Goal: Task Accomplishment & Management: Manage account settings

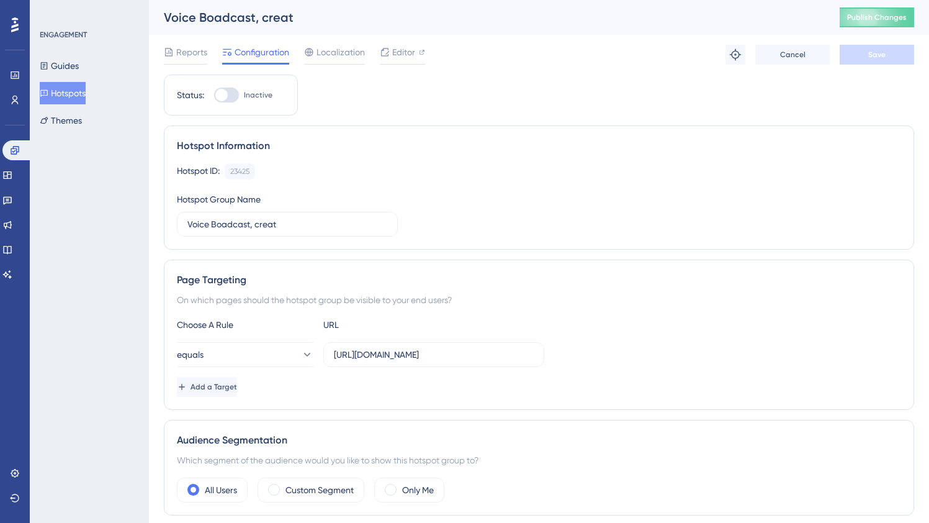
click at [86, 98] on button "Hotspots" at bounding box center [63, 93] width 46 height 22
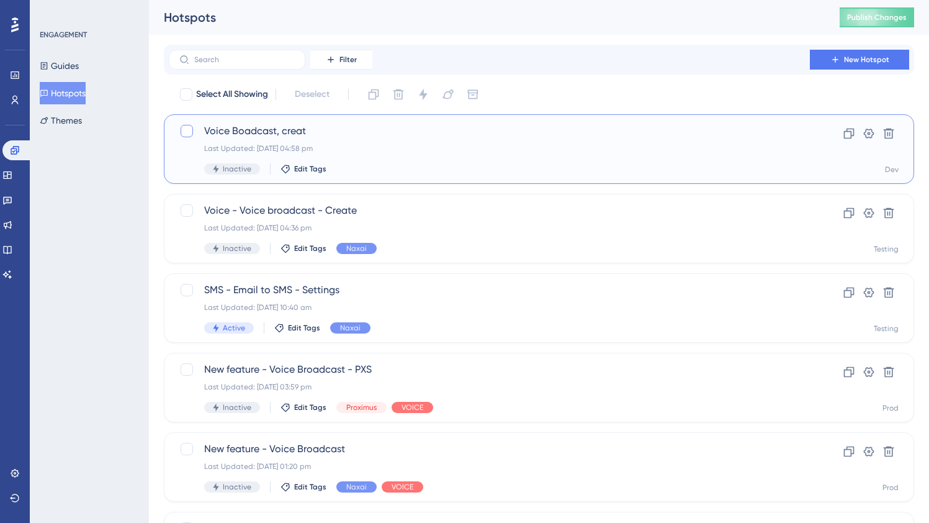
click at [181, 132] on div at bounding box center [187, 131] width 12 height 12
checkbox input "true"
click at [890, 128] on icon at bounding box center [889, 133] width 12 height 12
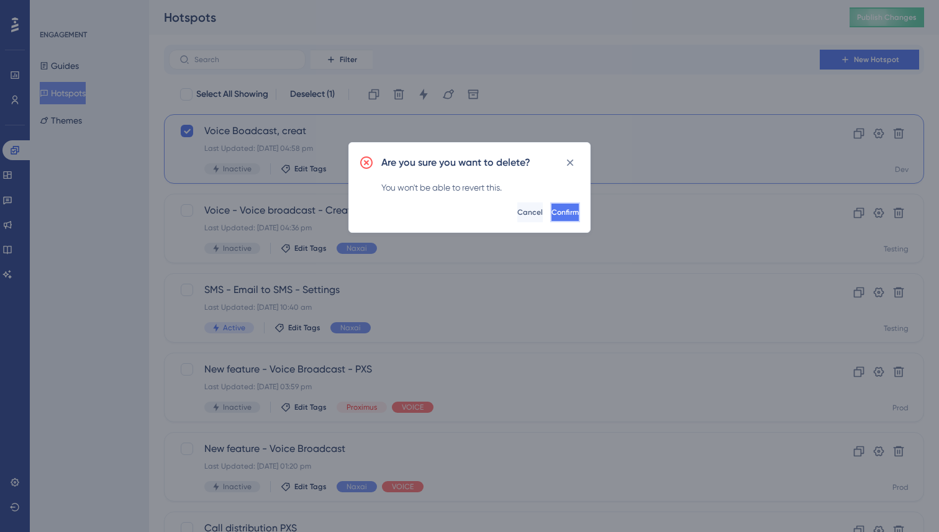
click at [552, 220] on button "Confirm" at bounding box center [565, 212] width 30 height 20
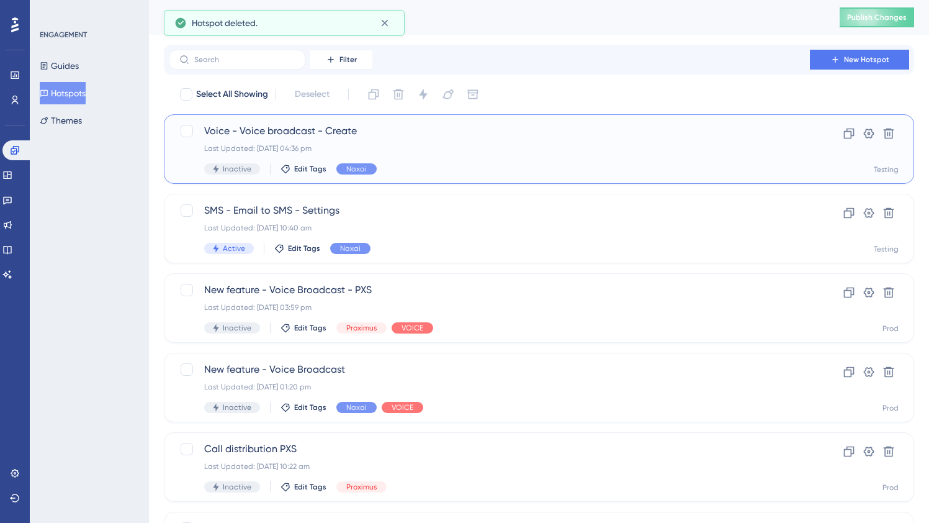
click at [479, 158] on div "Voice - Voice broadcast - Create Last Updated: 27 Aug 2025 04:36 pm Inactive Ed…" at bounding box center [489, 149] width 570 height 51
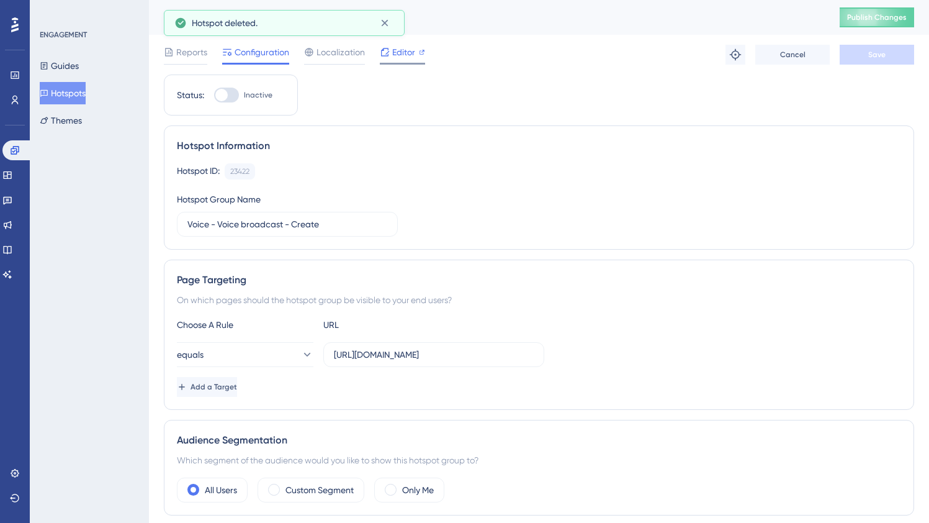
click at [407, 47] on span "Editor" at bounding box center [403, 52] width 23 height 15
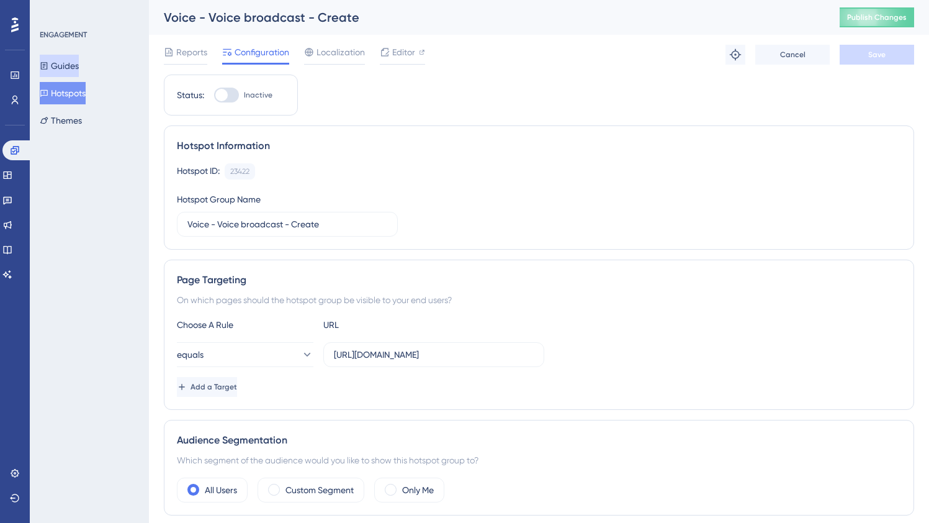
click at [73, 60] on button "Guides" at bounding box center [59, 66] width 39 height 22
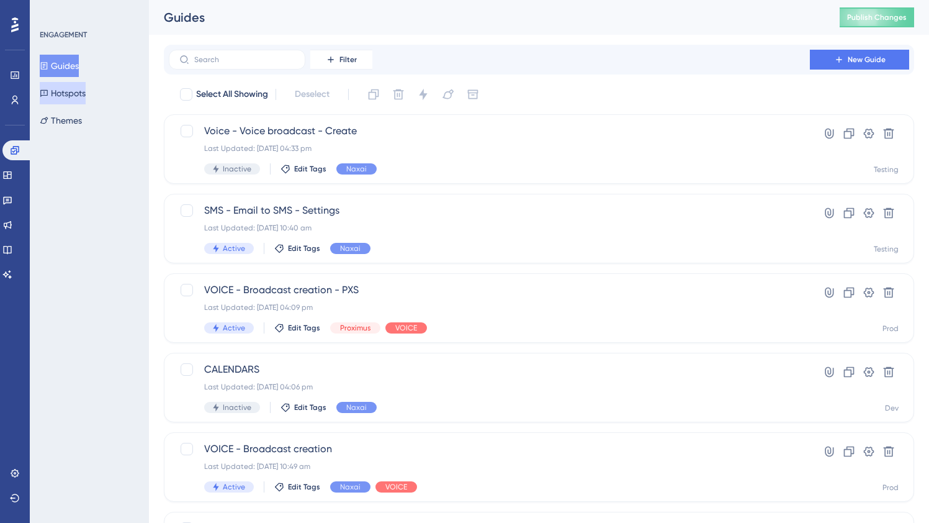
click at [70, 92] on button "Hotspots" at bounding box center [63, 93] width 46 height 22
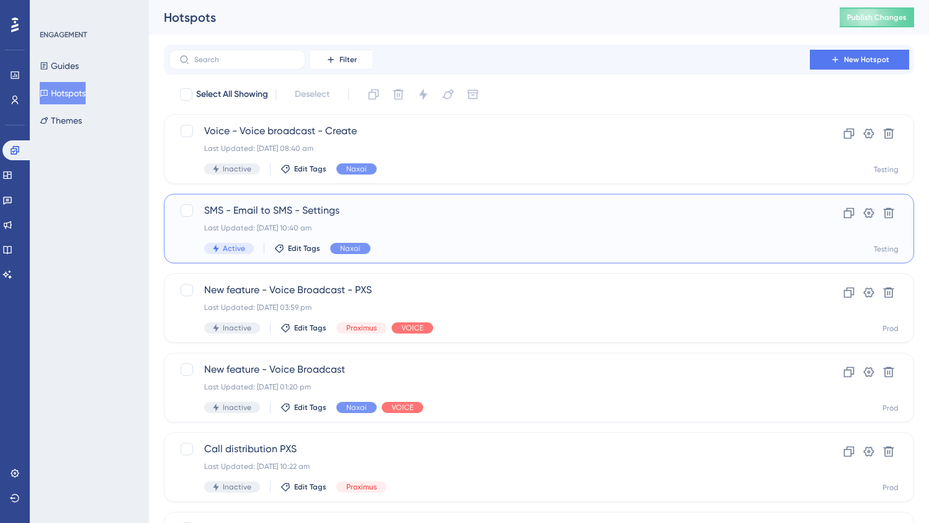
click at [404, 215] on span "SMS - Email to SMS - Settings" at bounding box center [489, 210] width 570 height 15
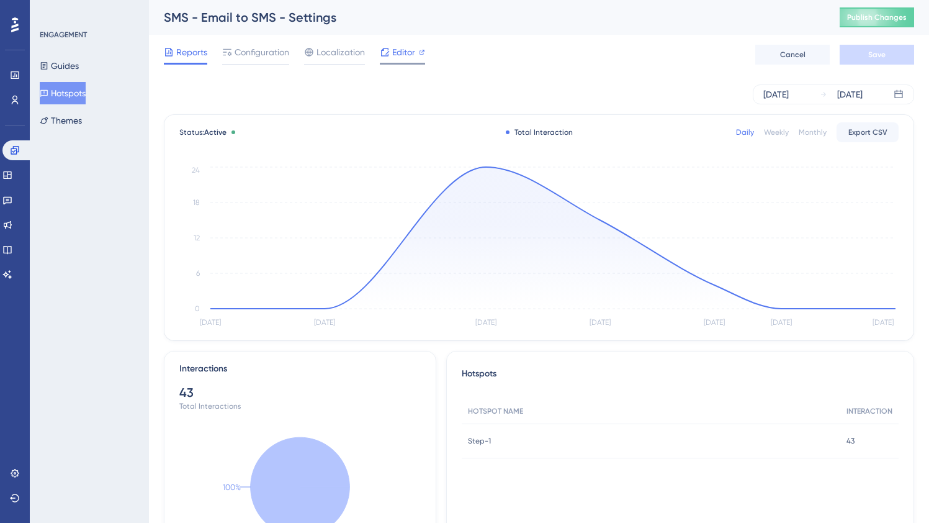
click at [410, 48] on span "Editor" at bounding box center [403, 52] width 23 height 15
click at [73, 93] on button "Hotspots" at bounding box center [63, 93] width 46 height 22
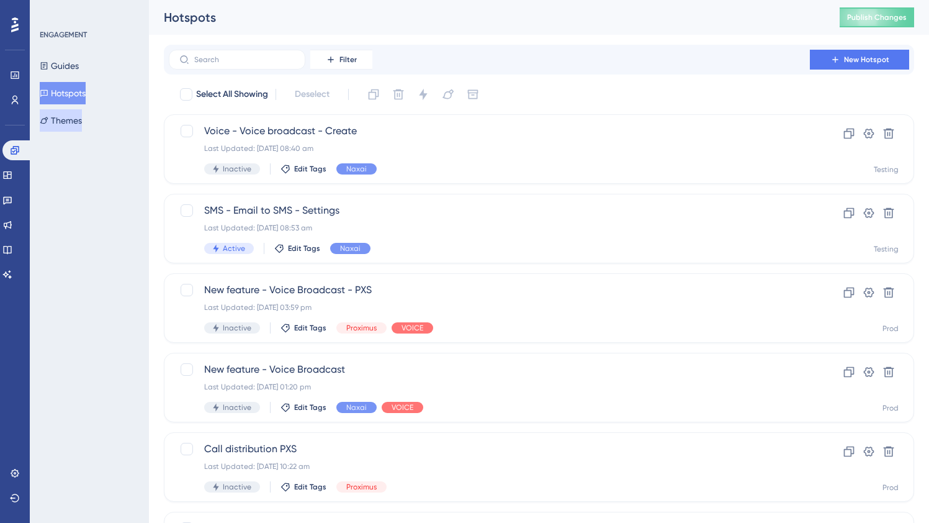
click at [80, 121] on button "Themes" at bounding box center [61, 120] width 42 height 22
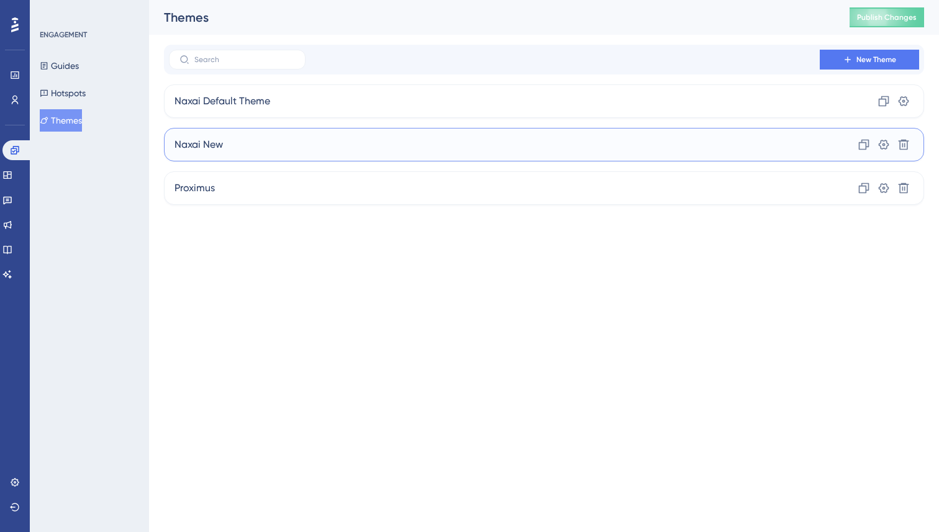
click at [235, 150] on div "Naxai New Clone Settings Delete" at bounding box center [544, 145] width 760 height 34
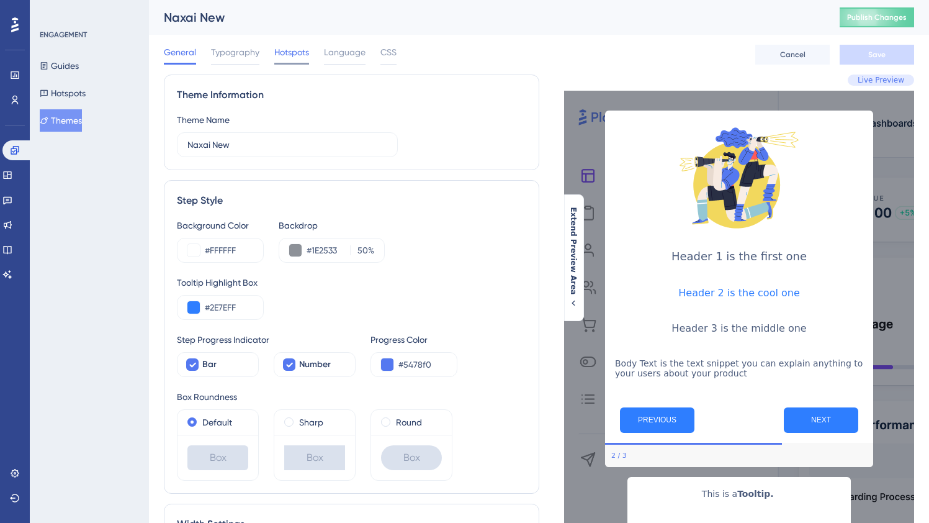
click at [282, 52] on span "Hotspots" at bounding box center [291, 52] width 35 height 15
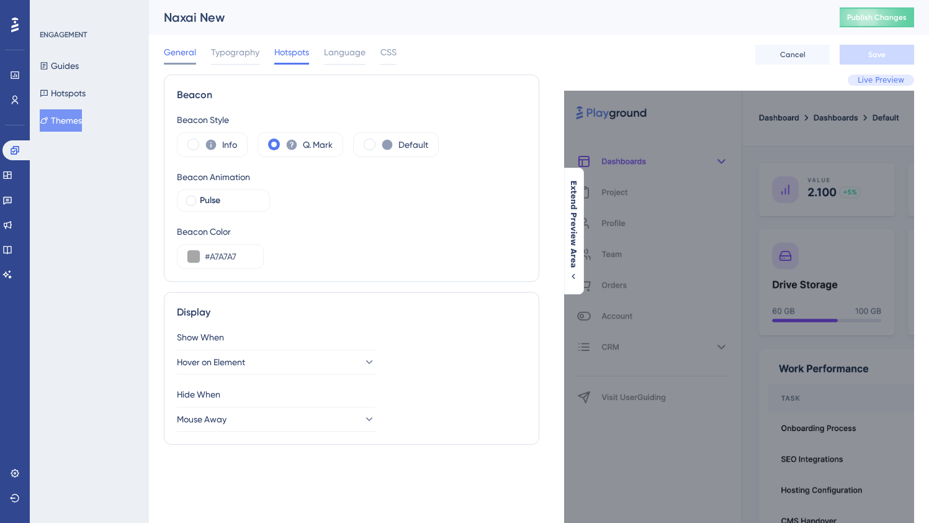
click at [175, 55] on span "General" at bounding box center [180, 52] width 32 height 15
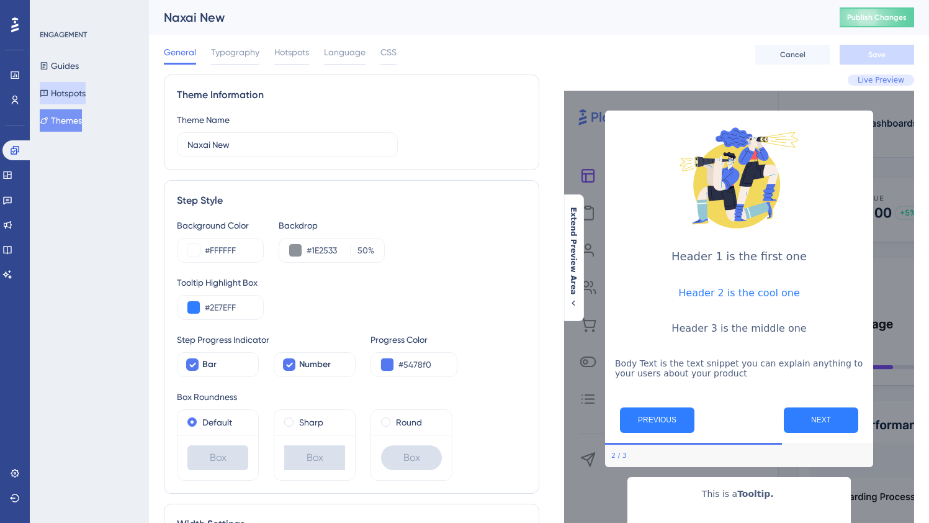
click at [75, 88] on button "Hotspots" at bounding box center [63, 93] width 46 height 22
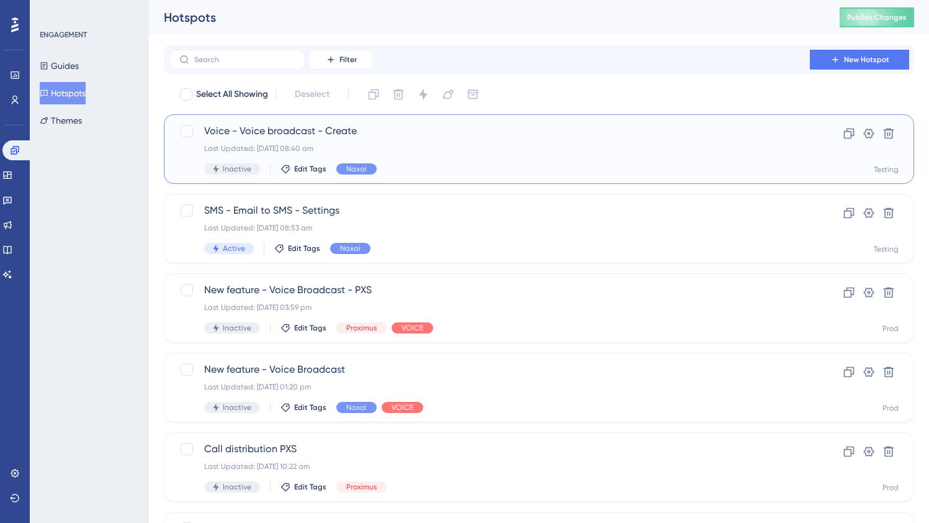
click at [400, 151] on div "Last Updated: 28 Aug 2025 08:40 am" at bounding box center [489, 148] width 570 height 10
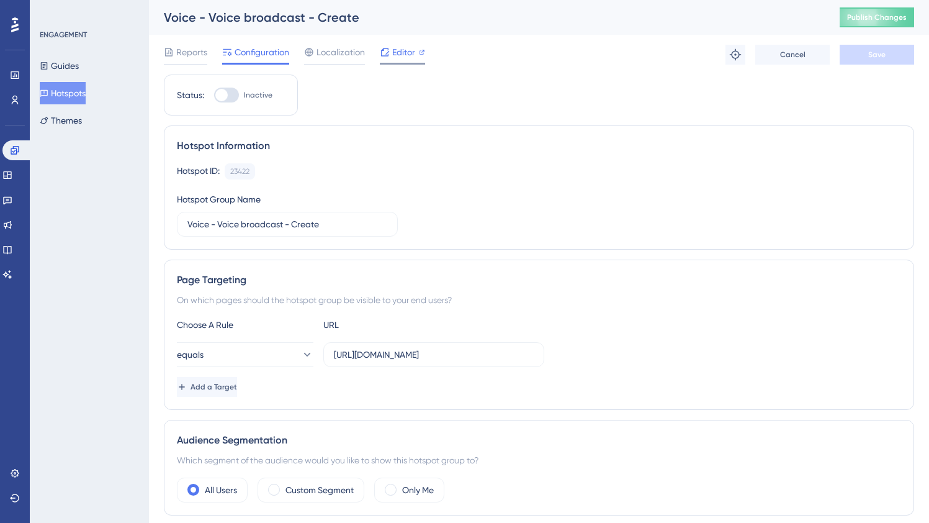
click at [403, 48] on span "Editor" at bounding box center [403, 52] width 23 height 15
click at [737, 55] on icon at bounding box center [735, 54] width 12 height 12
click at [82, 89] on button "Hotspots" at bounding box center [63, 93] width 46 height 22
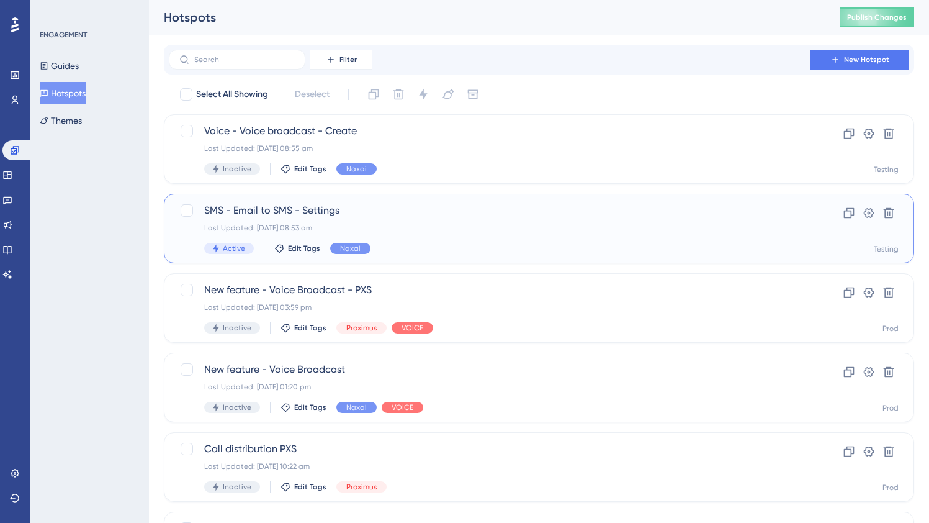
click at [421, 235] on div "SMS - Email to SMS - Settings Last Updated: 28 Aug 2025 08:53 am Active Edit Ta…" at bounding box center [489, 228] width 570 height 51
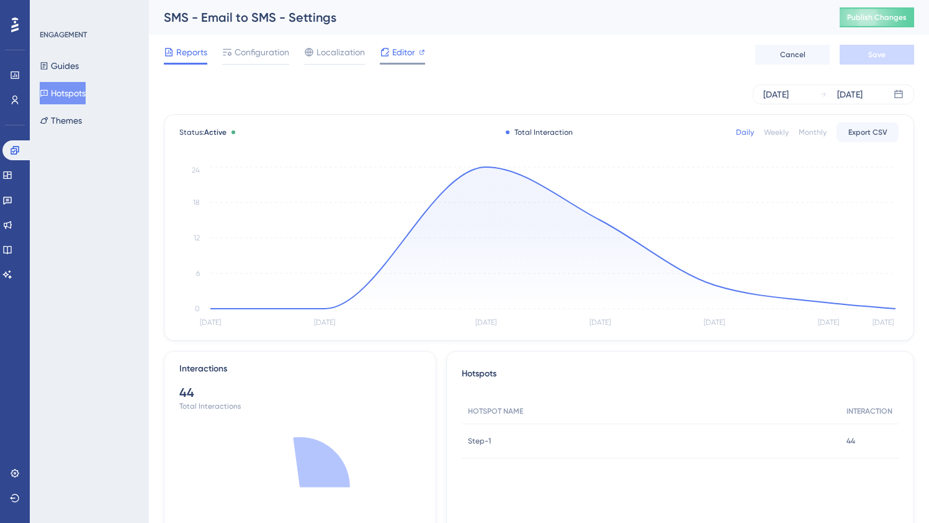
click at [391, 46] on div "Editor" at bounding box center [402, 52] width 45 height 15
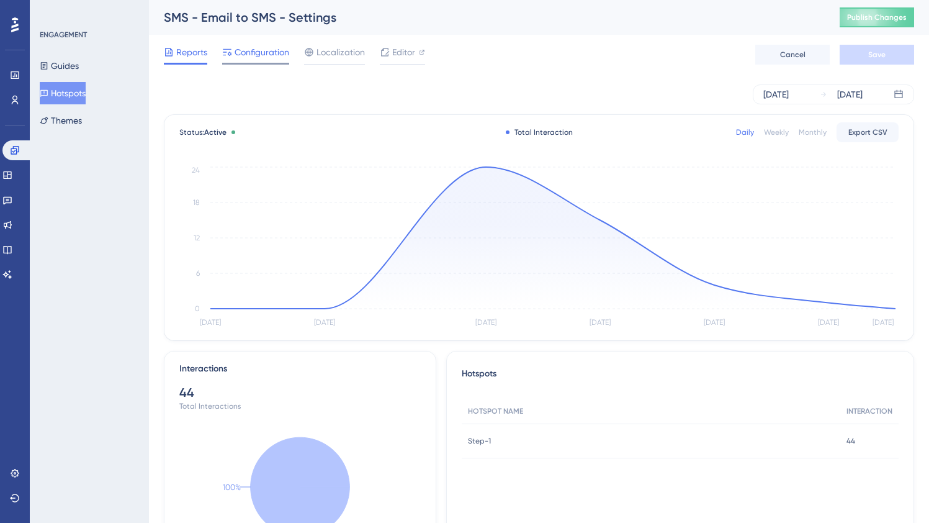
click at [270, 61] on div "Configuration" at bounding box center [255, 55] width 67 height 20
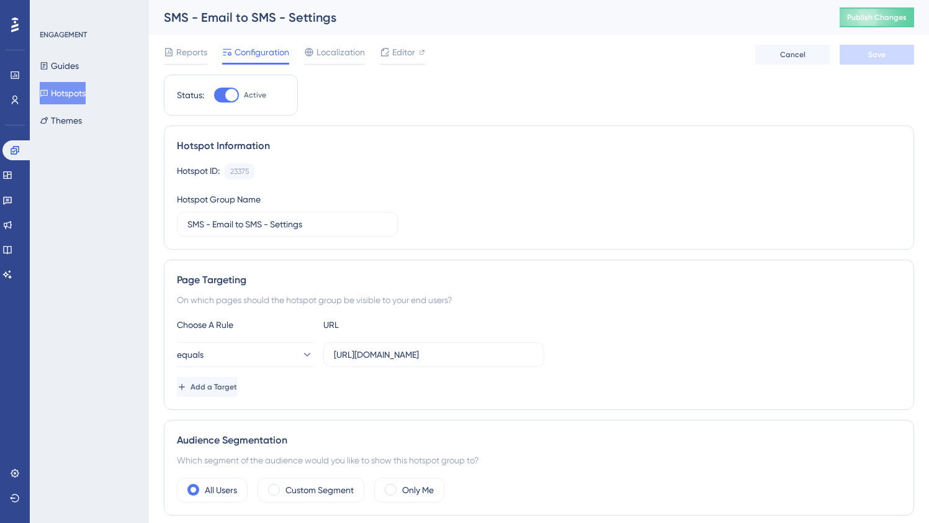
click at [76, 91] on button "Hotspots" at bounding box center [63, 93] width 46 height 22
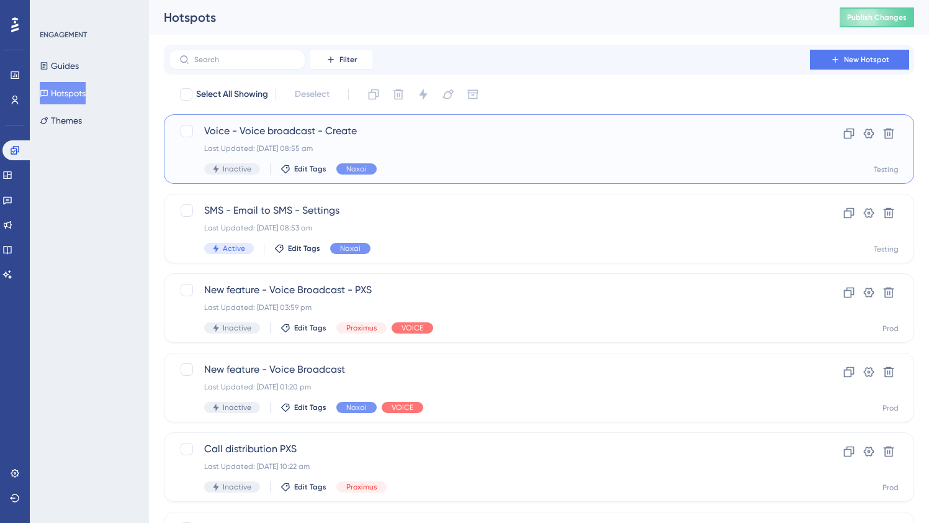
click at [228, 129] on span "Voice - Voice broadcast - Create" at bounding box center [489, 131] width 570 height 15
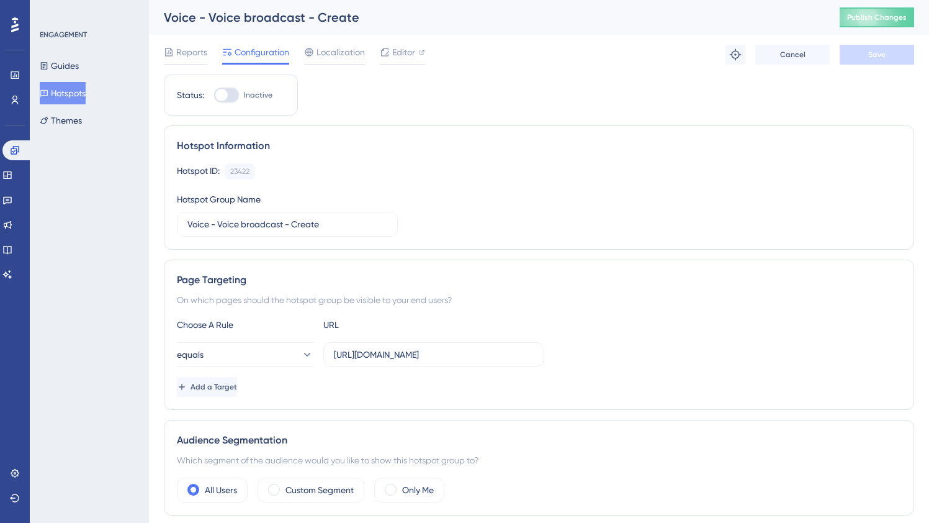
click at [223, 94] on div at bounding box center [221, 95] width 12 height 12
click at [214, 95] on input "Inactive" at bounding box center [214, 95] width 1 height 1
checkbox input "true"
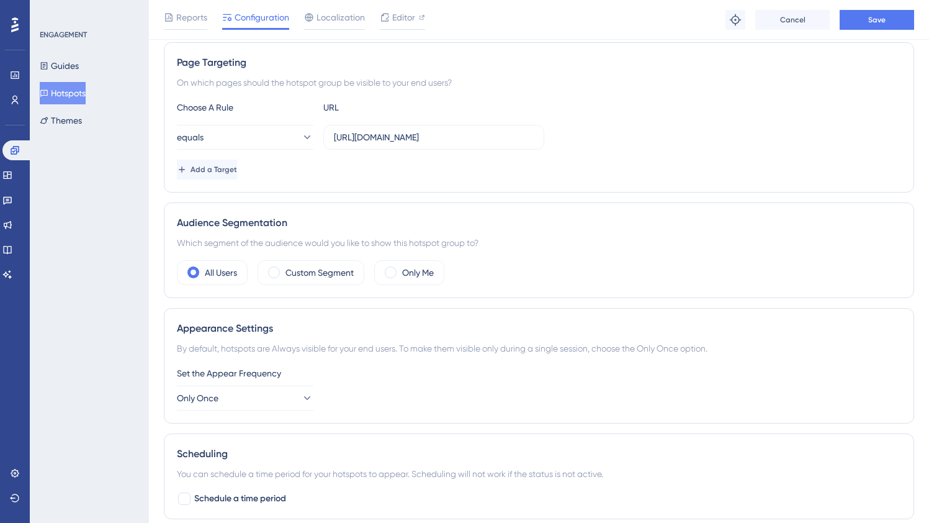
scroll to position [225, 0]
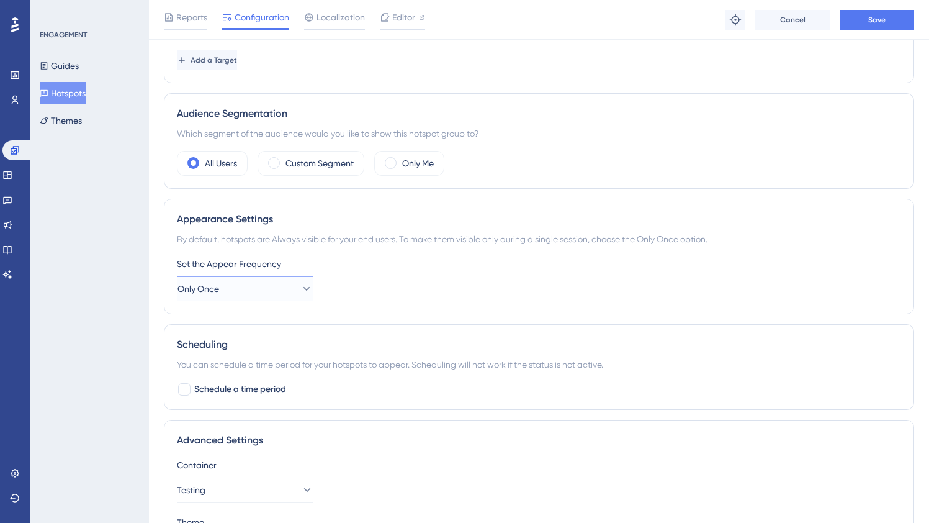
click at [300, 284] on icon at bounding box center [306, 288] width 12 height 12
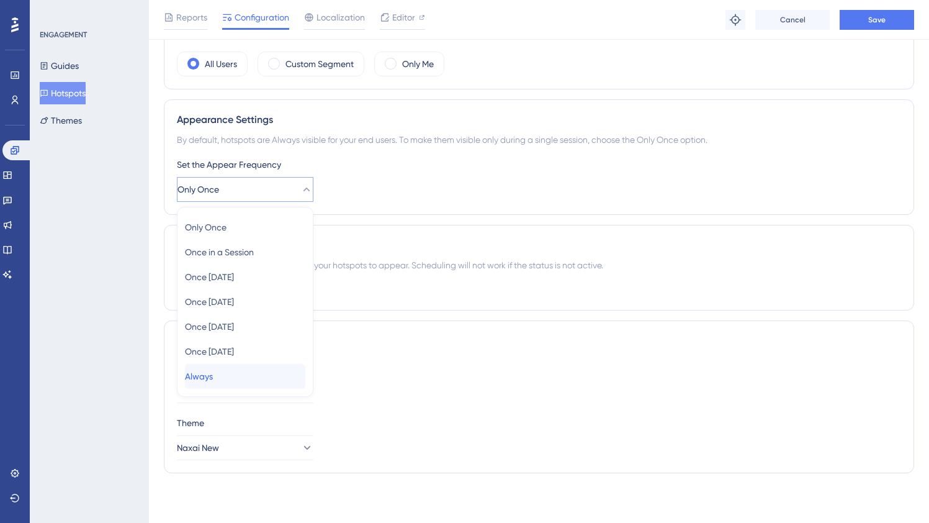
click at [242, 368] on div "Always Always" at bounding box center [245, 376] width 120 height 25
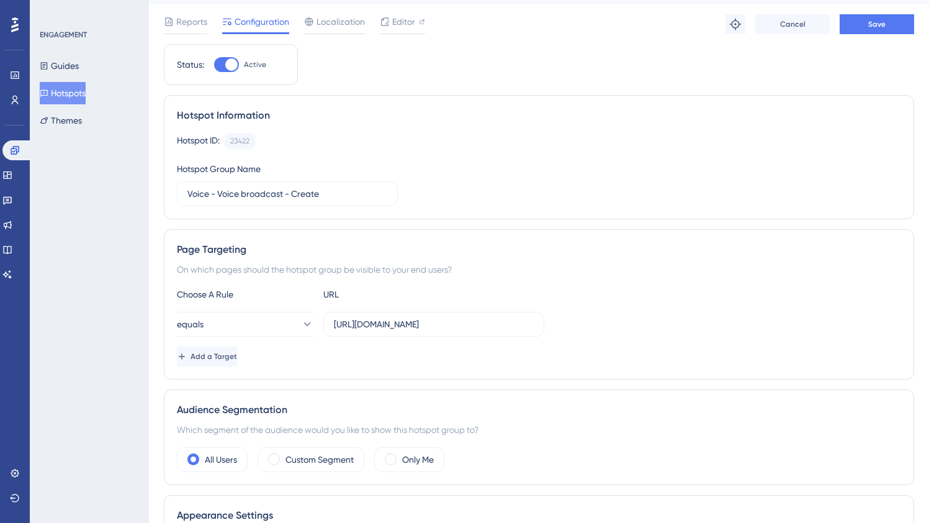
scroll to position [0, 0]
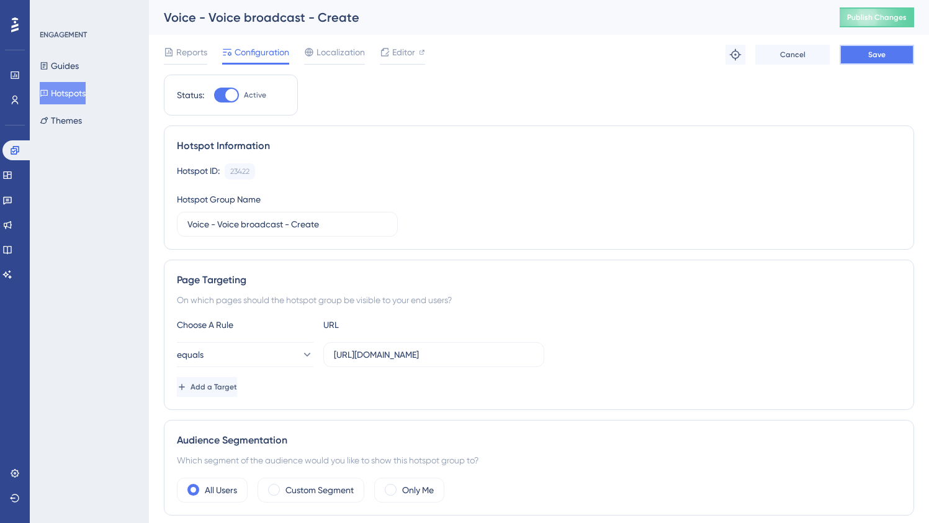
click at [895, 57] on button "Save" at bounding box center [877, 55] width 74 height 20
click at [345, 55] on span "Localization" at bounding box center [341, 52] width 48 height 15
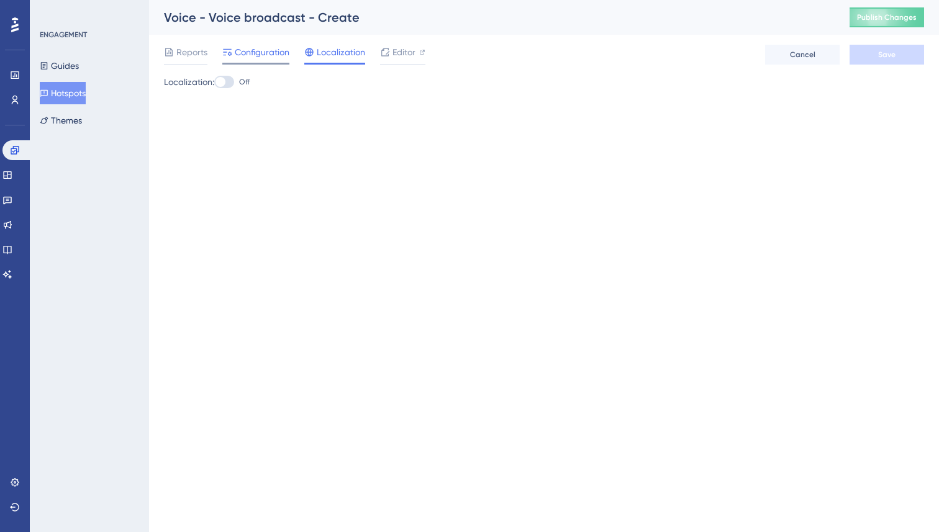
click at [253, 52] on span "Configuration" at bounding box center [262, 52] width 55 height 15
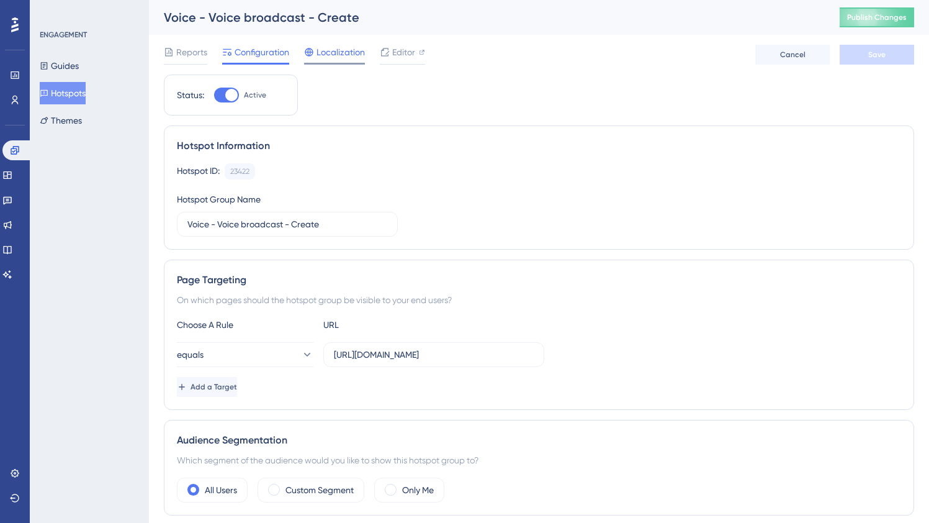
click at [335, 56] on span "Localization" at bounding box center [341, 52] width 48 height 15
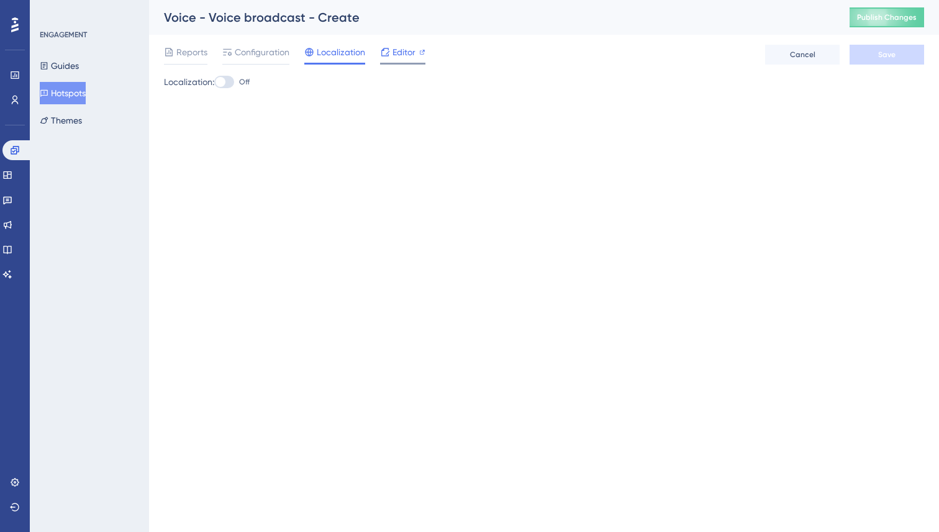
click at [408, 54] on span "Editor" at bounding box center [403, 52] width 23 height 15
click at [202, 52] on span "Reports" at bounding box center [191, 52] width 31 height 15
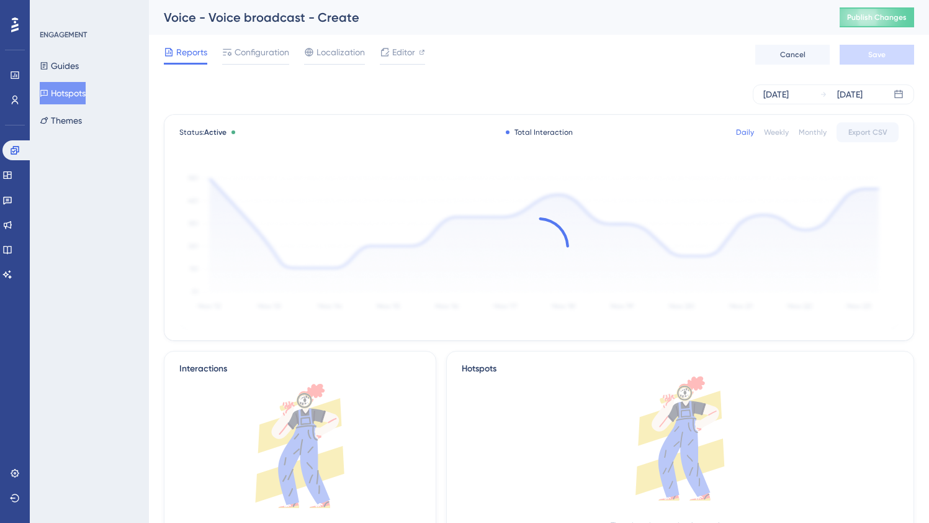
click at [76, 88] on button "Hotspots" at bounding box center [63, 93] width 46 height 22
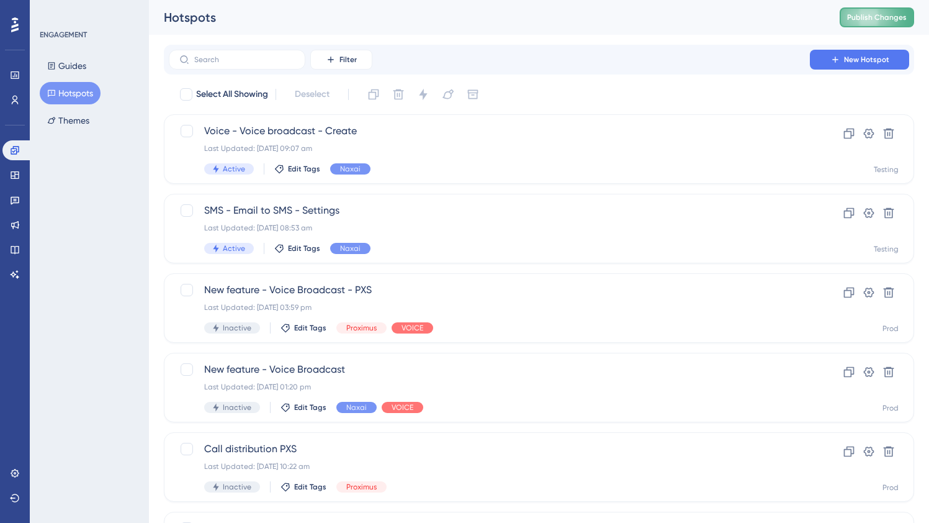
click at [896, 19] on span "Publish Changes" at bounding box center [877, 17] width 60 height 10
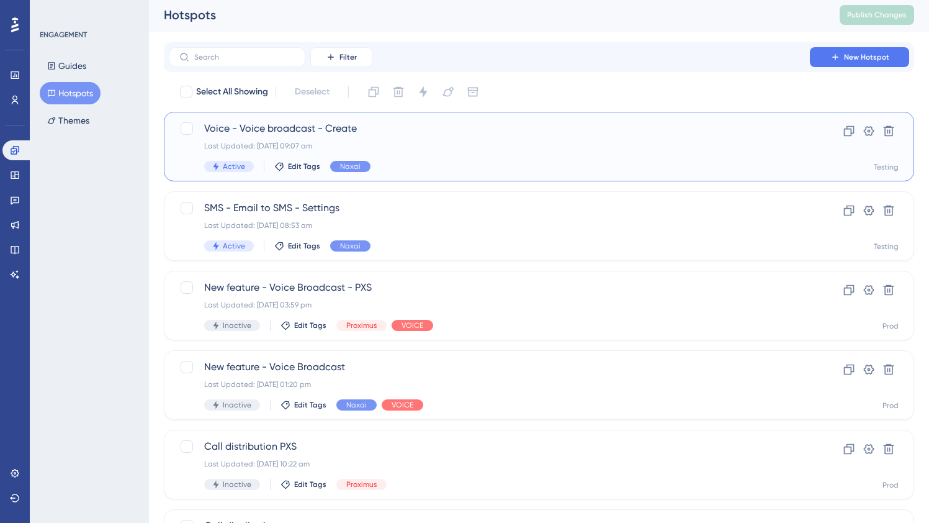
click at [417, 148] on div "Last Updated: 28 Aug 2025 09:07 am" at bounding box center [489, 146] width 570 height 10
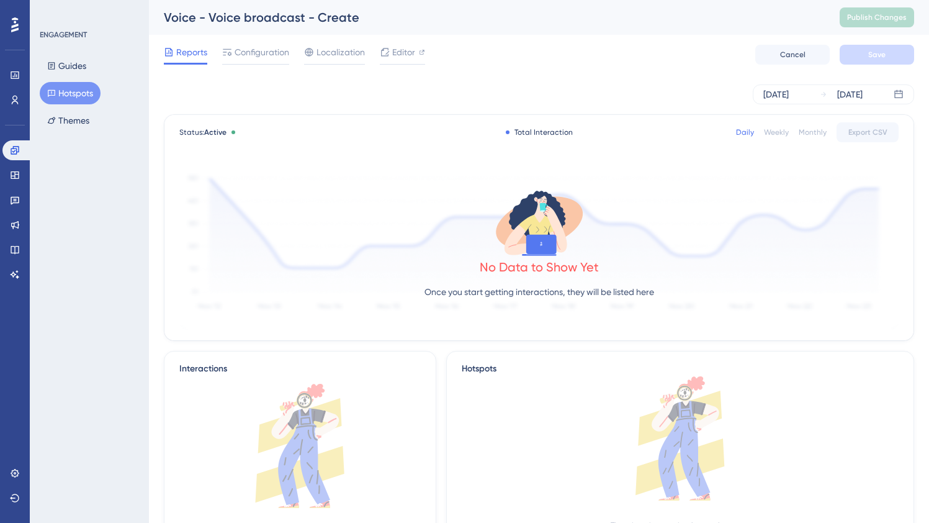
click at [71, 92] on button "Hotspots" at bounding box center [70, 93] width 61 height 22
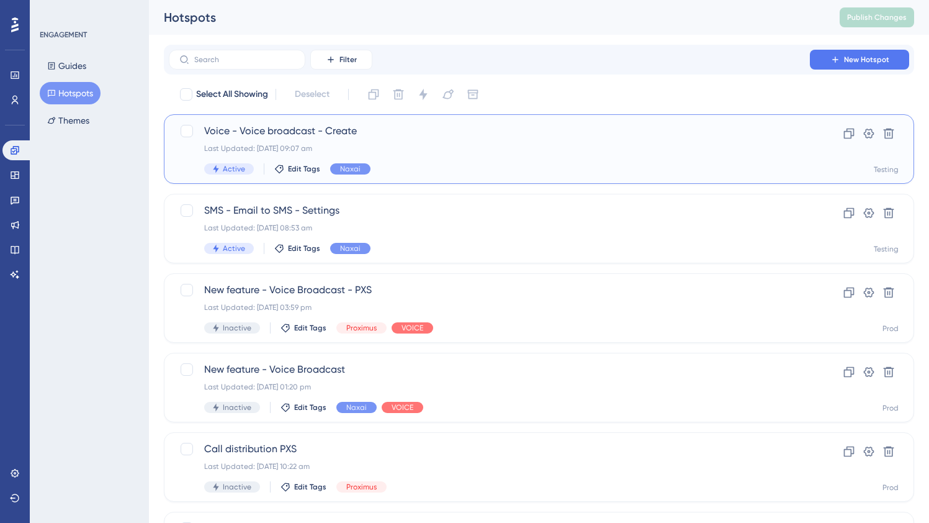
click at [413, 140] on div "Voice - Voice broadcast - Create Last Updated: 28 Aug 2025 09:07 am Active Edit…" at bounding box center [489, 149] width 570 height 51
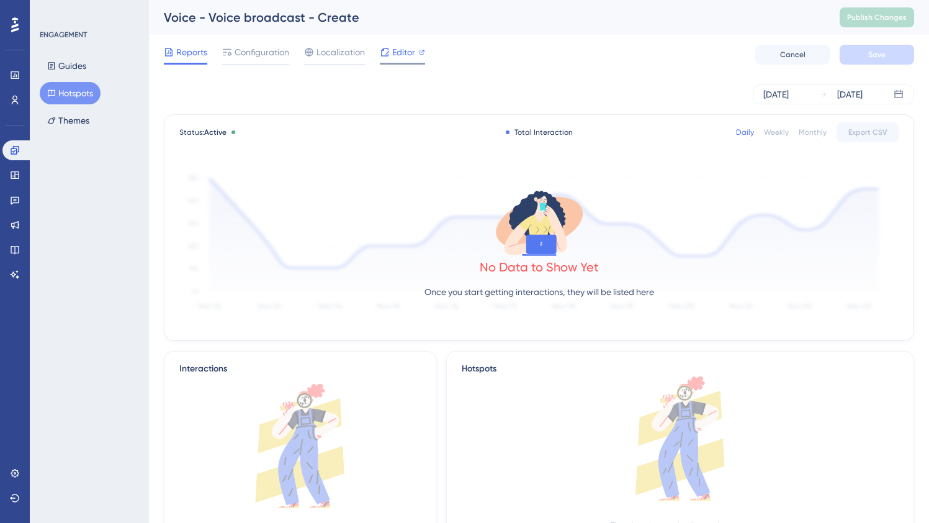
click at [403, 50] on span "Editor" at bounding box center [403, 52] width 23 height 15
